Goal: Find specific page/section

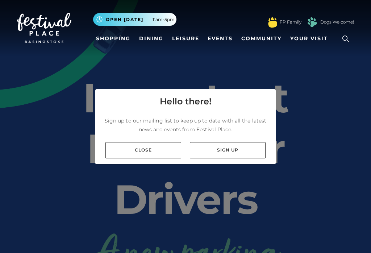
click at [162, 158] on link "Close" at bounding box center [143, 150] width 76 height 16
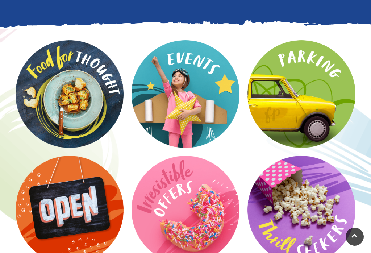
scroll to position [1072, 0]
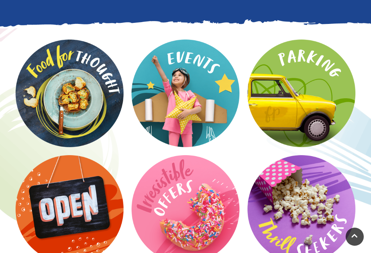
click at [0, 0] on video at bounding box center [0, 0] width 0 height 0
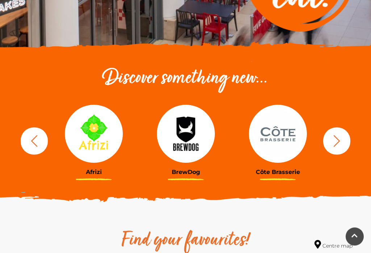
scroll to position [201, 0]
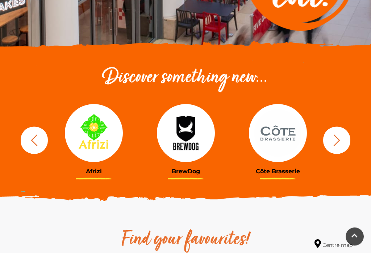
click at [335, 138] on icon "button" at bounding box center [336, 140] width 13 height 13
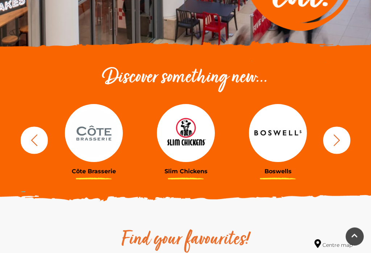
click at [341, 140] on icon "button" at bounding box center [336, 140] width 13 height 13
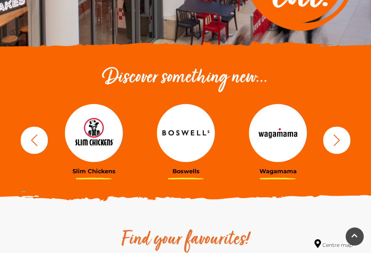
click at [345, 140] on button "button" at bounding box center [336, 140] width 27 height 27
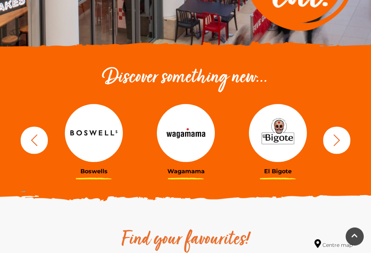
click at [346, 140] on button "button" at bounding box center [336, 140] width 27 height 27
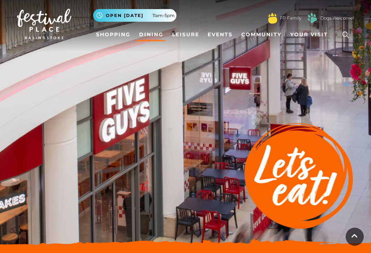
scroll to position [0, 0]
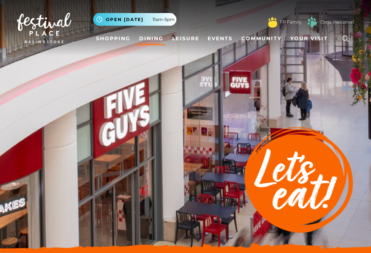
click at [313, 34] on link "Your Visit" at bounding box center [310, 38] width 47 height 13
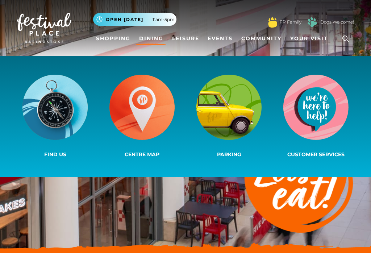
click at [142, 101] on img at bounding box center [141, 107] width 65 height 65
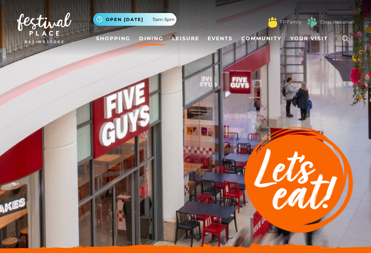
click at [345, 41] on icon at bounding box center [345, 38] width 11 height 11
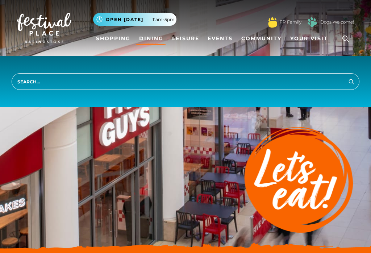
click at [144, 79] on input "search" at bounding box center [186, 81] width 348 height 17
type input "Popeyes"
click at [351, 81] on button "Search" at bounding box center [351, 81] width 9 height 9
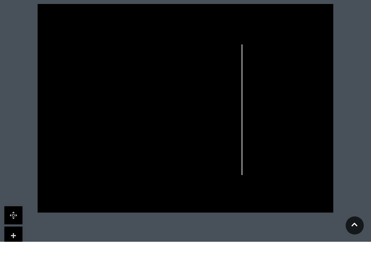
scroll to position [236, 0]
